Goal: Task Accomplishment & Management: Manage account settings

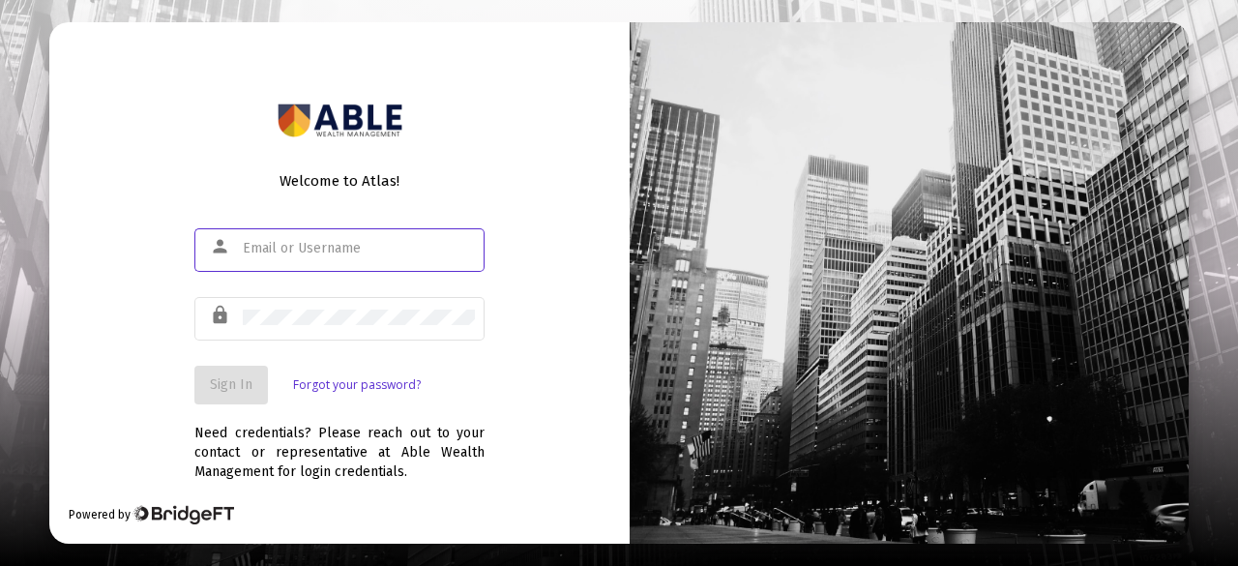
click at [339, 254] on input "text" at bounding box center [359, 248] width 232 height 15
type input "[EMAIL_ADDRESS][DOMAIN_NAME]"
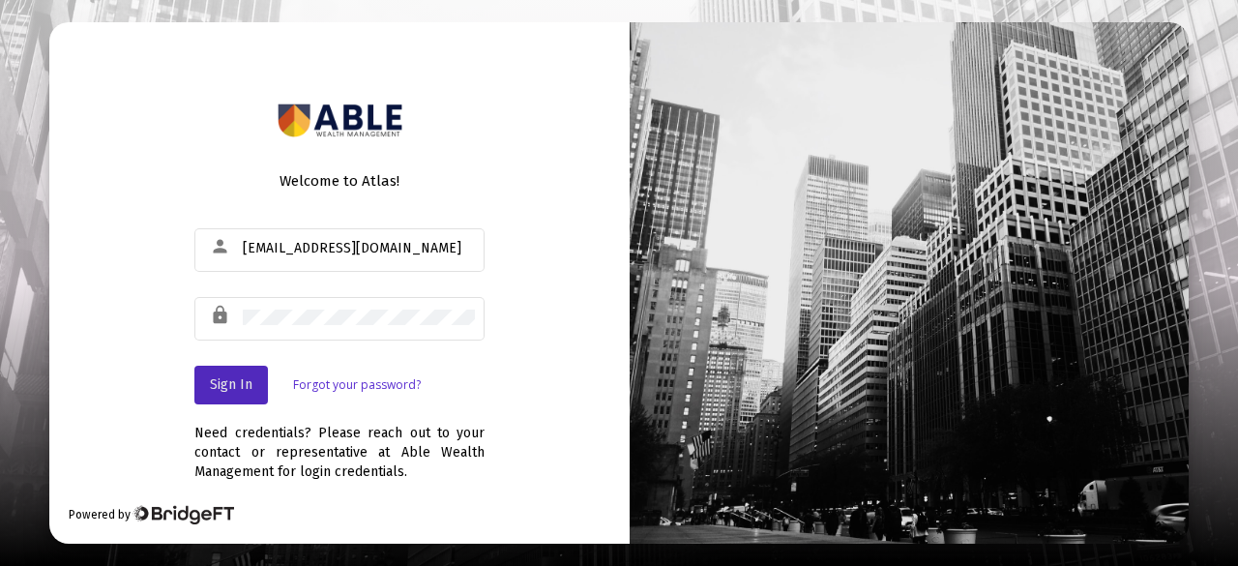
click at [240, 380] on span "Sign In" at bounding box center [231, 384] width 43 height 16
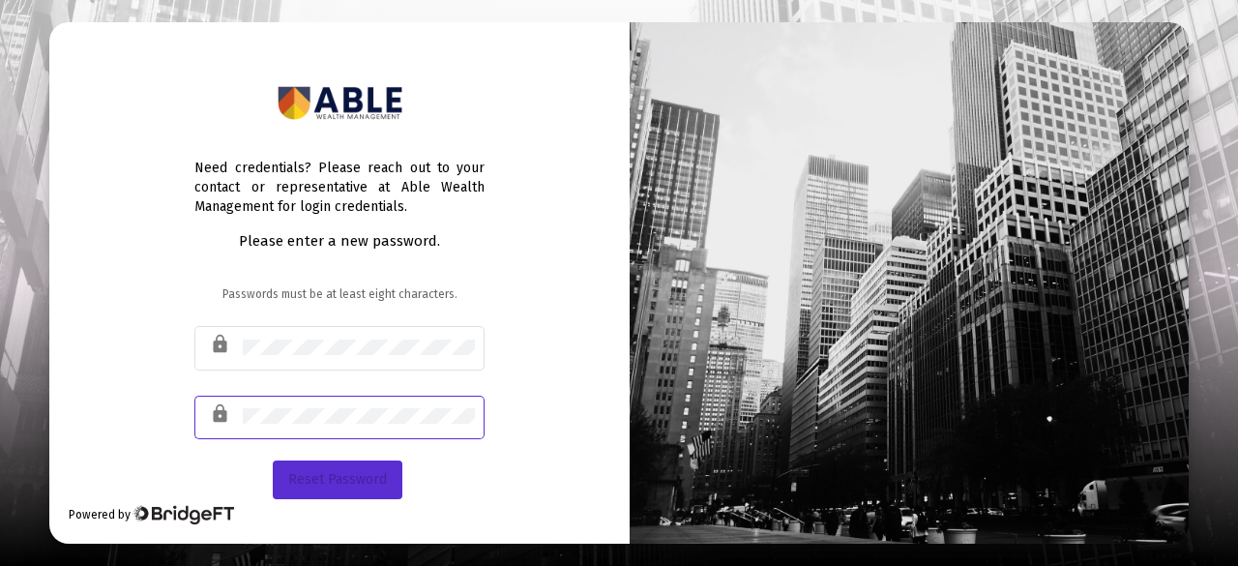
click at [331, 473] on span "Reset Password" at bounding box center [337, 479] width 99 height 16
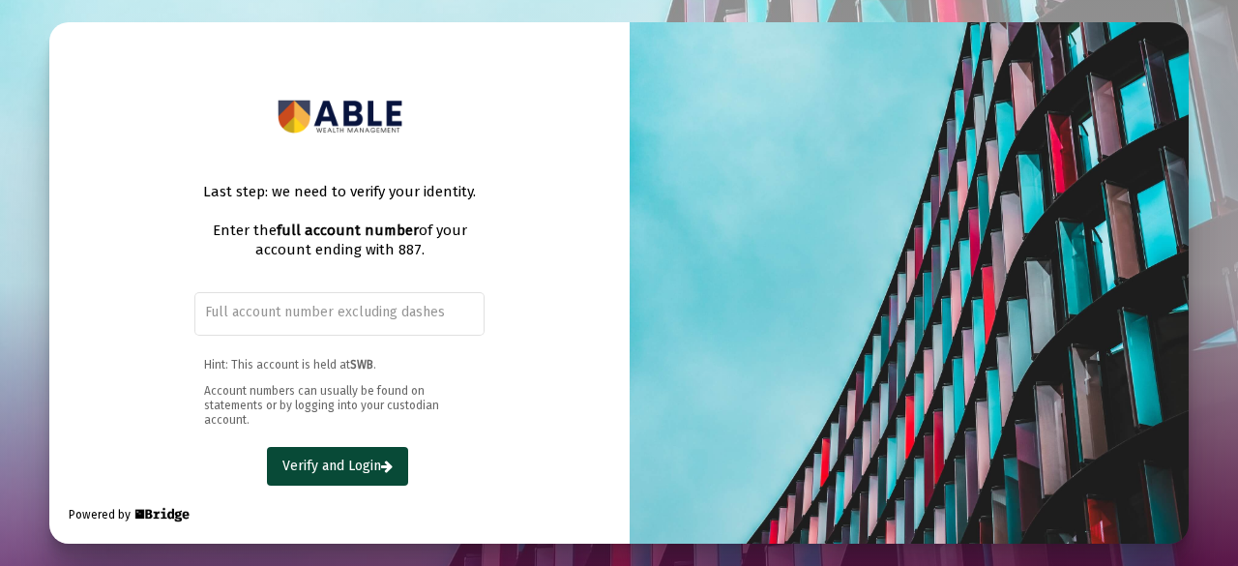
click at [261, 311] on input "text" at bounding box center [340, 312] width 270 height 15
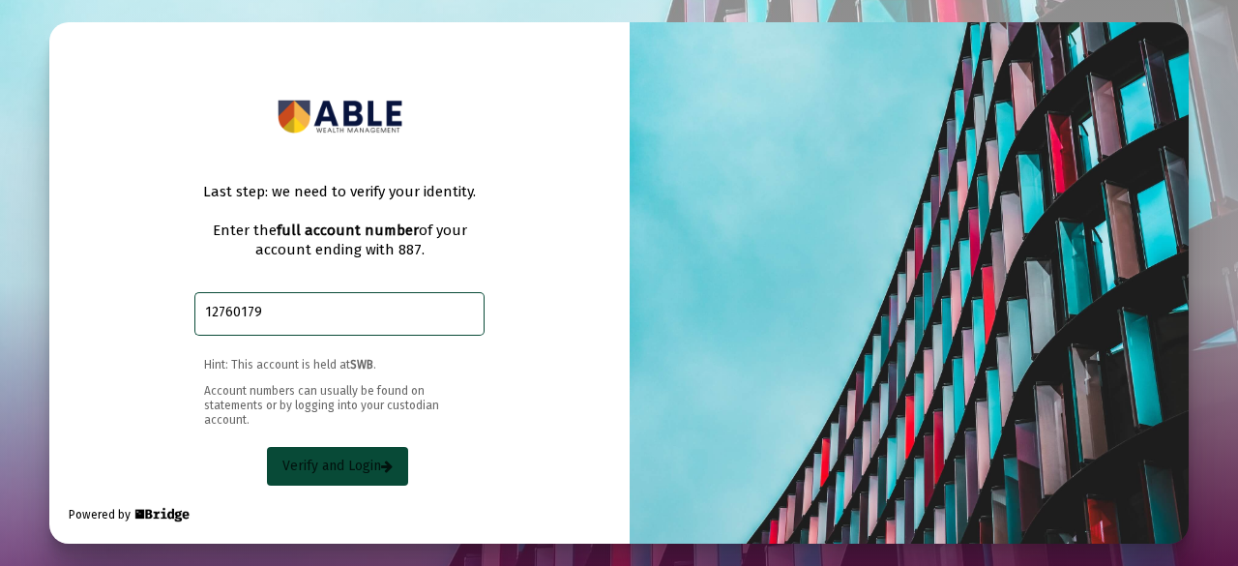
click at [348, 464] on span "Verify and Login" at bounding box center [337, 465] width 110 height 16
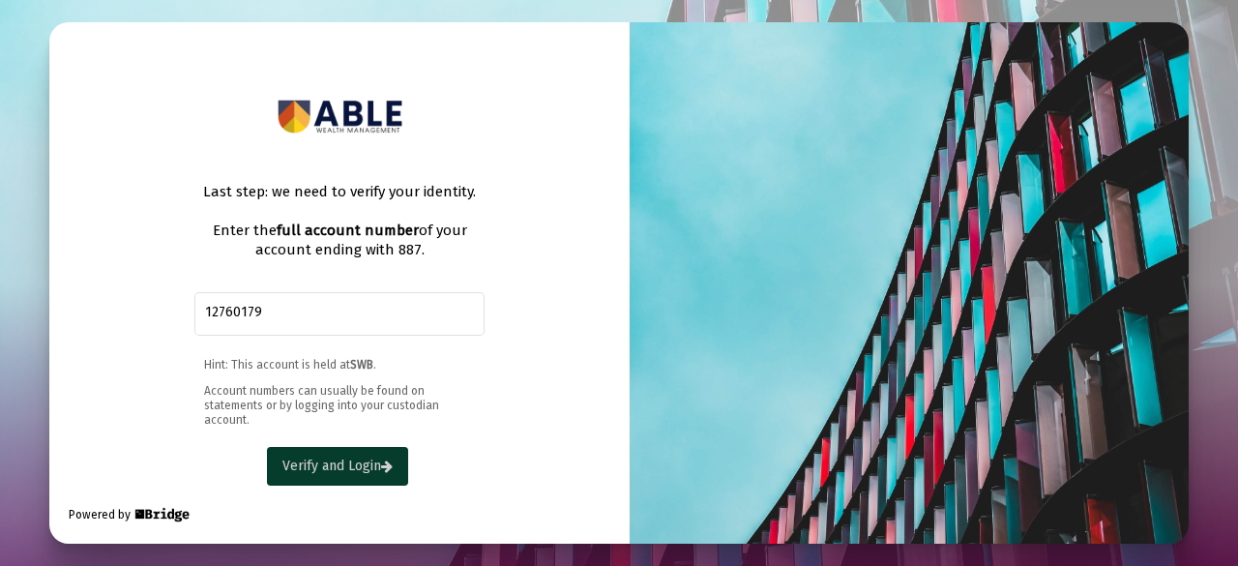
click at [307, 464] on span "Verify and Login" at bounding box center [337, 465] width 110 height 16
drag, startPoint x: 253, startPoint y: 311, endPoint x: 154, endPoint y: 336, distance: 102.5
click at [154, 336] on div "Last step: we need to verify your identity. Enter the full account number of yo…" at bounding box center [339, 282] width 580 height 520
type input "54005887"
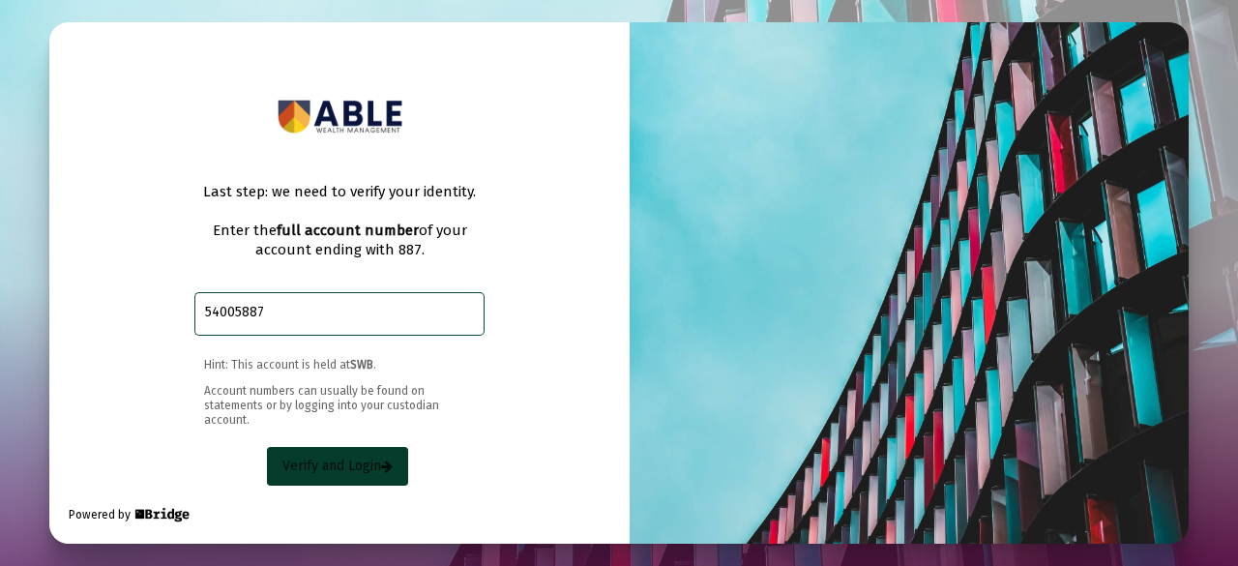
click at [331, 459] on span "Verify and Login" at bounding box center [337, 465] width 110 height 16
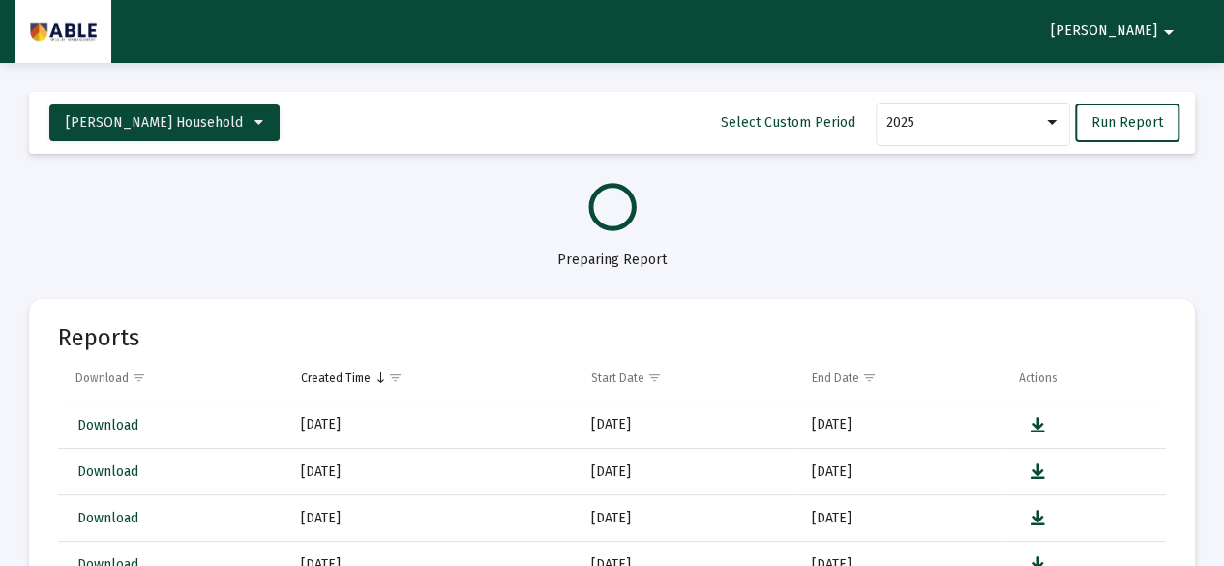
select select "View all"
